Goal: Task Accomplishment & Management: Complete application form

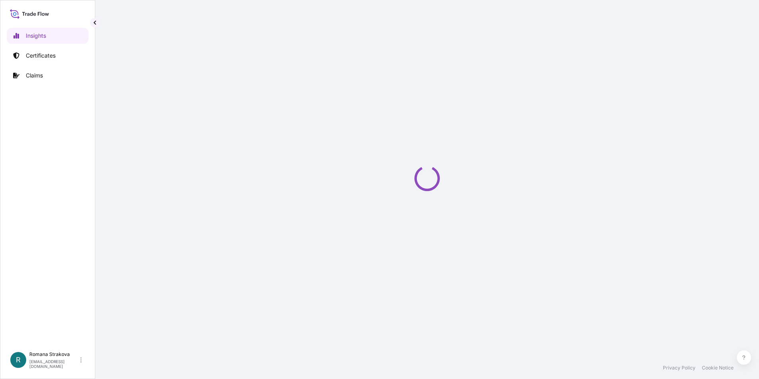
select select "2025"
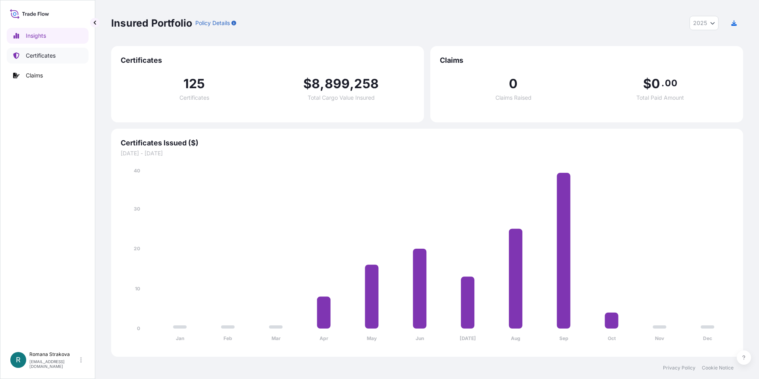
click at [50, 53] on p "Certificates" at bounding box center [41, 56] width 30 height 8
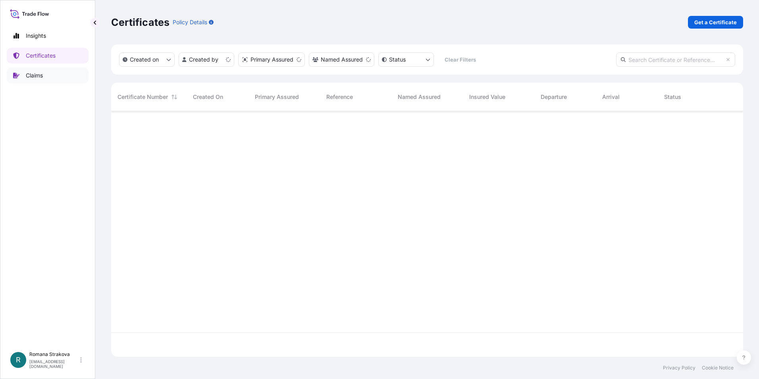
scroll to position [244, 626]
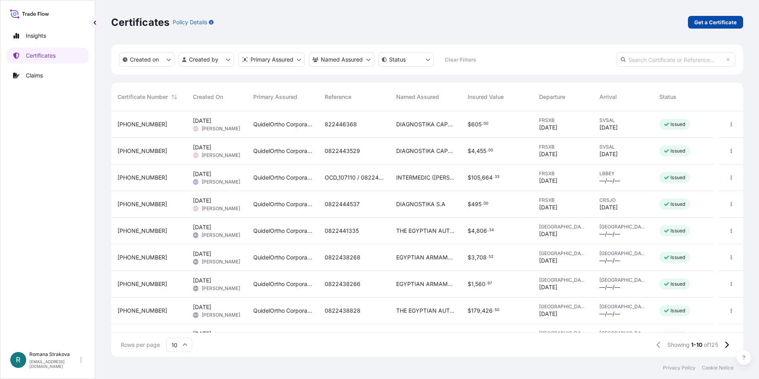
click at [721, 21] on p "Get a Certificate" at bounding box center [715, 22] width 42 height 8
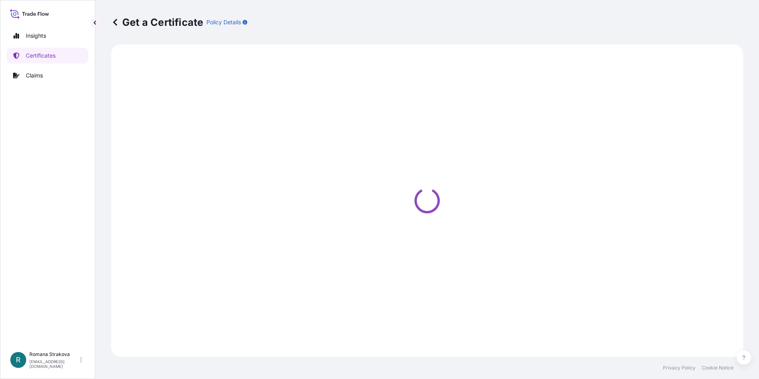
select select "Ocean Vessel"
